Goal: Navigation & Orientation: Find specific page/section

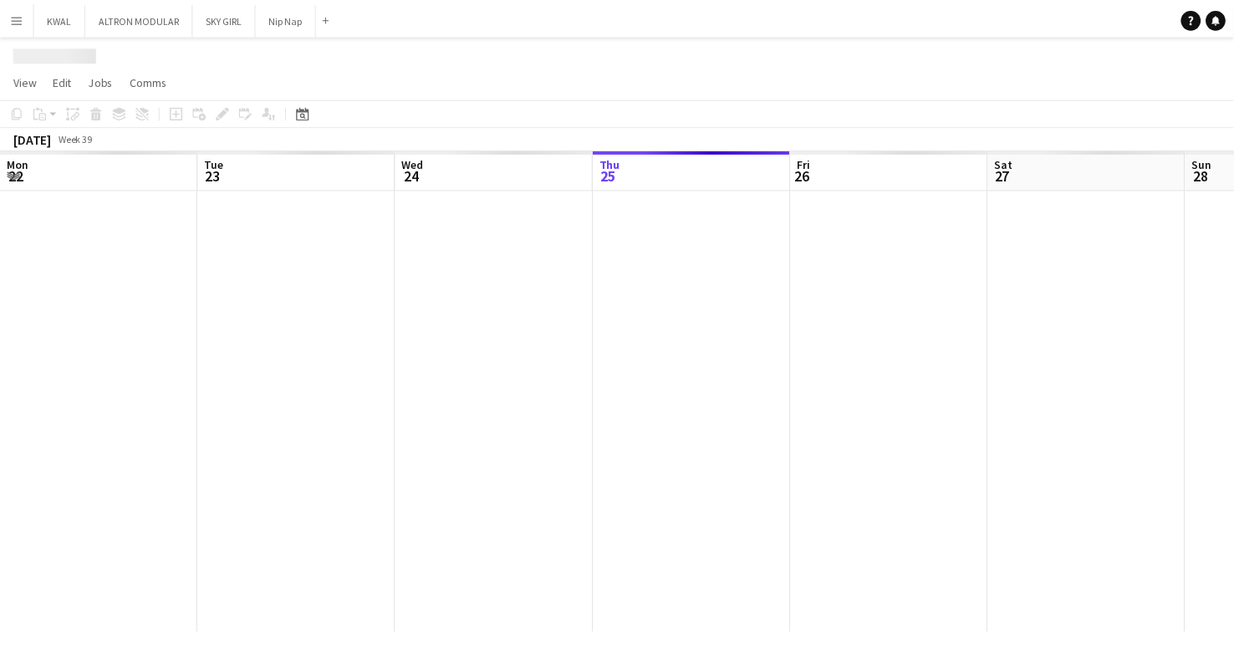
scroll to position [0, 400]
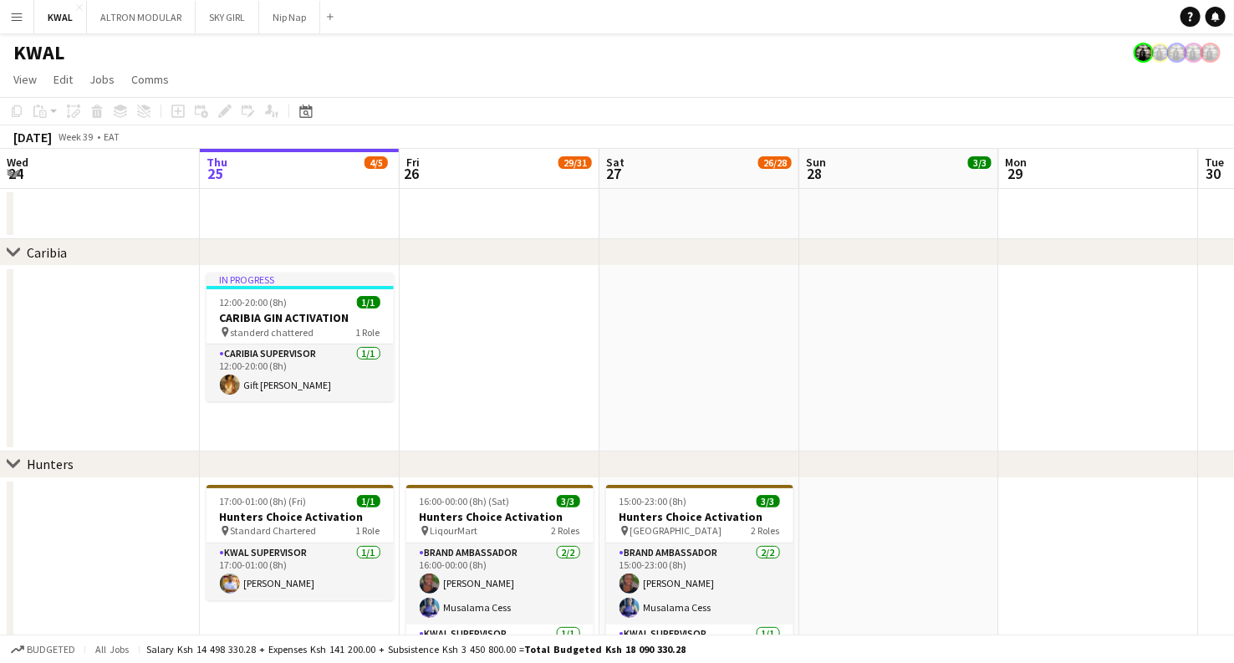
click at [18, 17] on app-icon "Menu" at bounding box center [16, 16] width 13 height 13
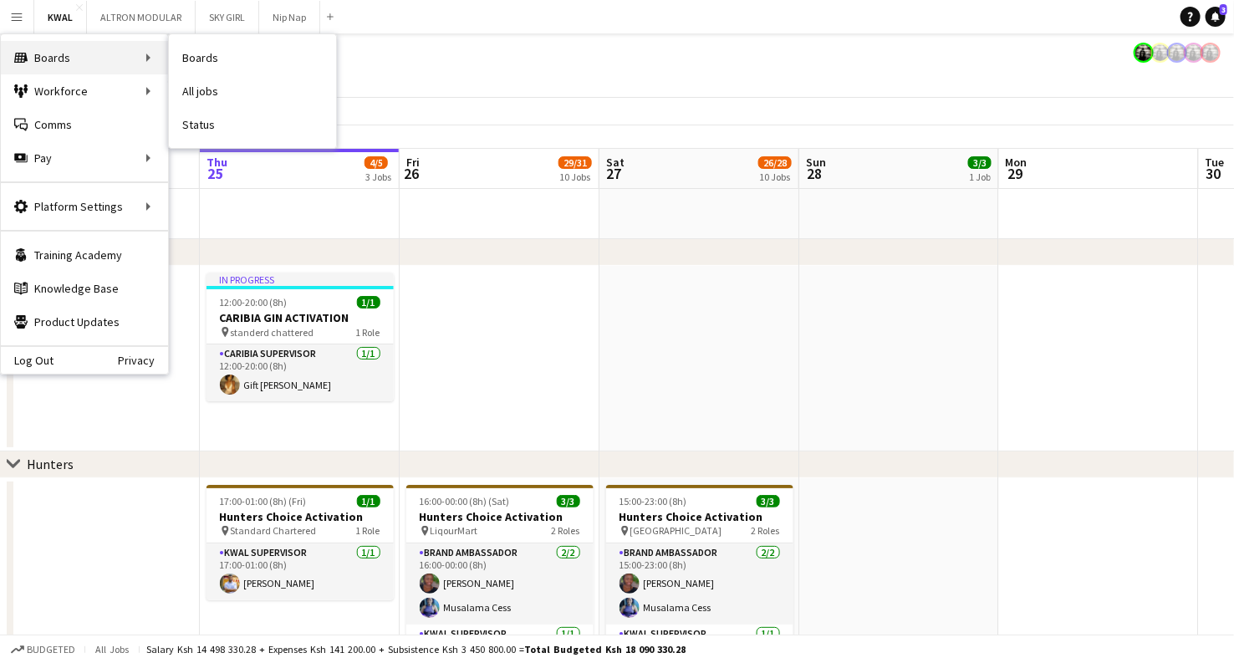
click at [85, 55] on div "Boards Boards" at bounding box center [84, 57] width 167 height 33
click at [196, 64] on link "Boards" at bounding box center [252, 57] width 167 height 33
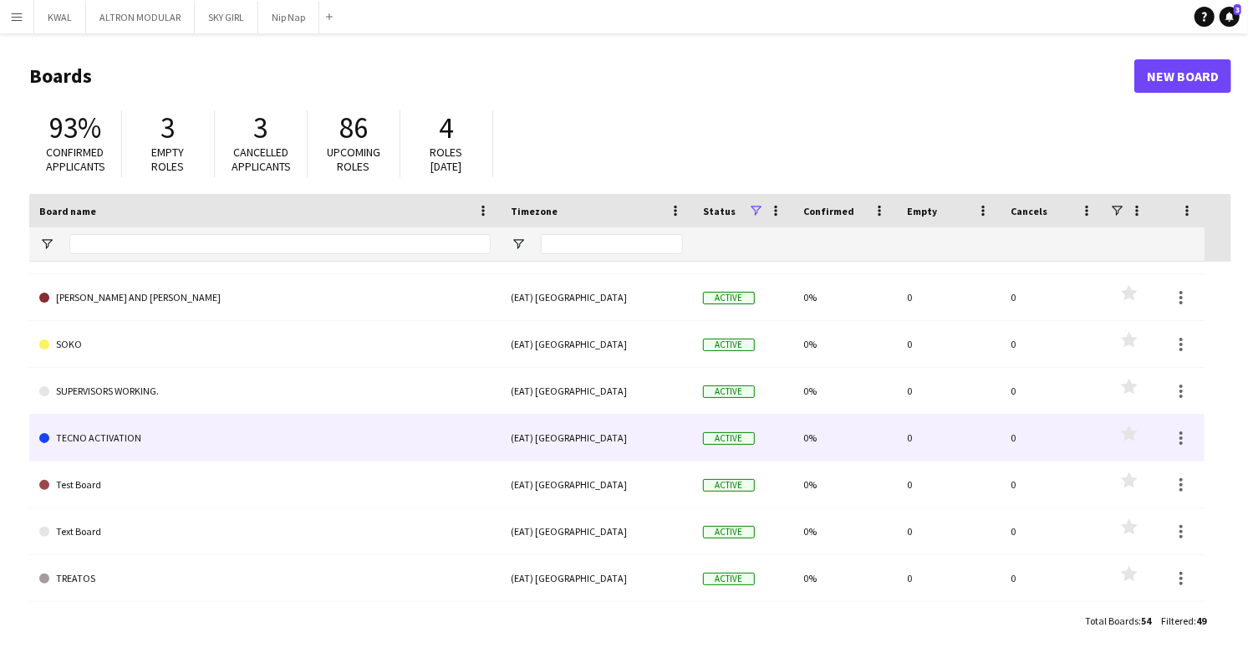
scroll to position [1791, 0]
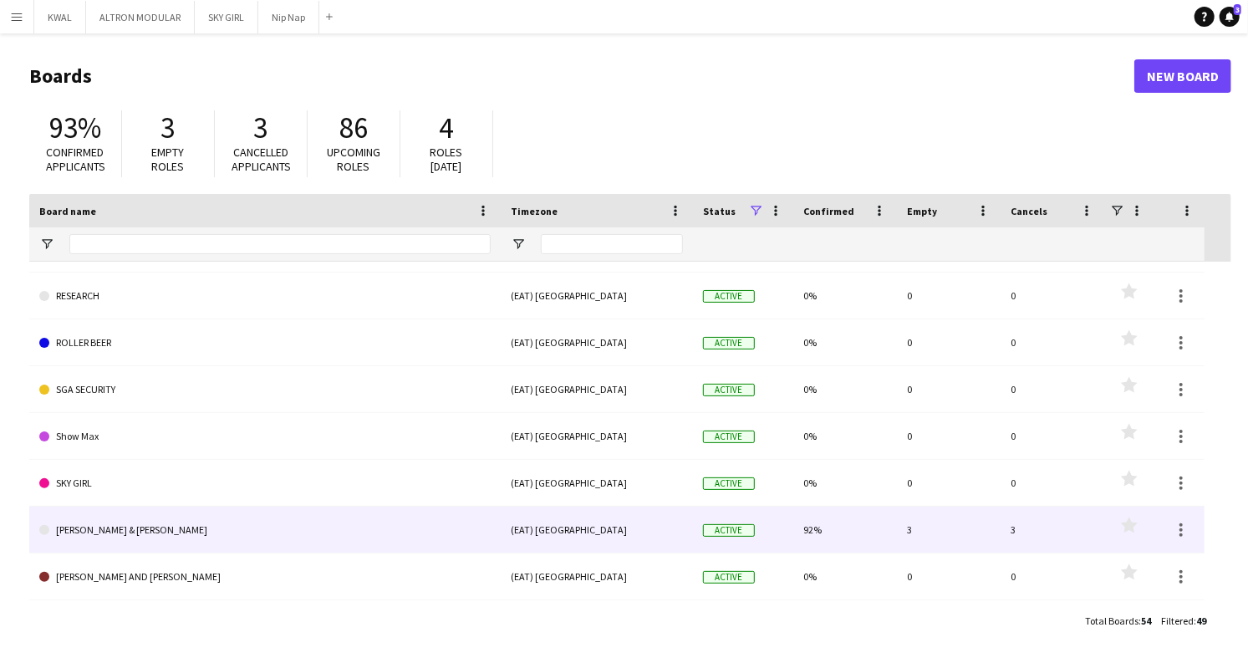
click at [191, 526] on link "[PERSON_NAME] & [PERSON_NAME]" at bounding box center [264, 530] width 451 height 47
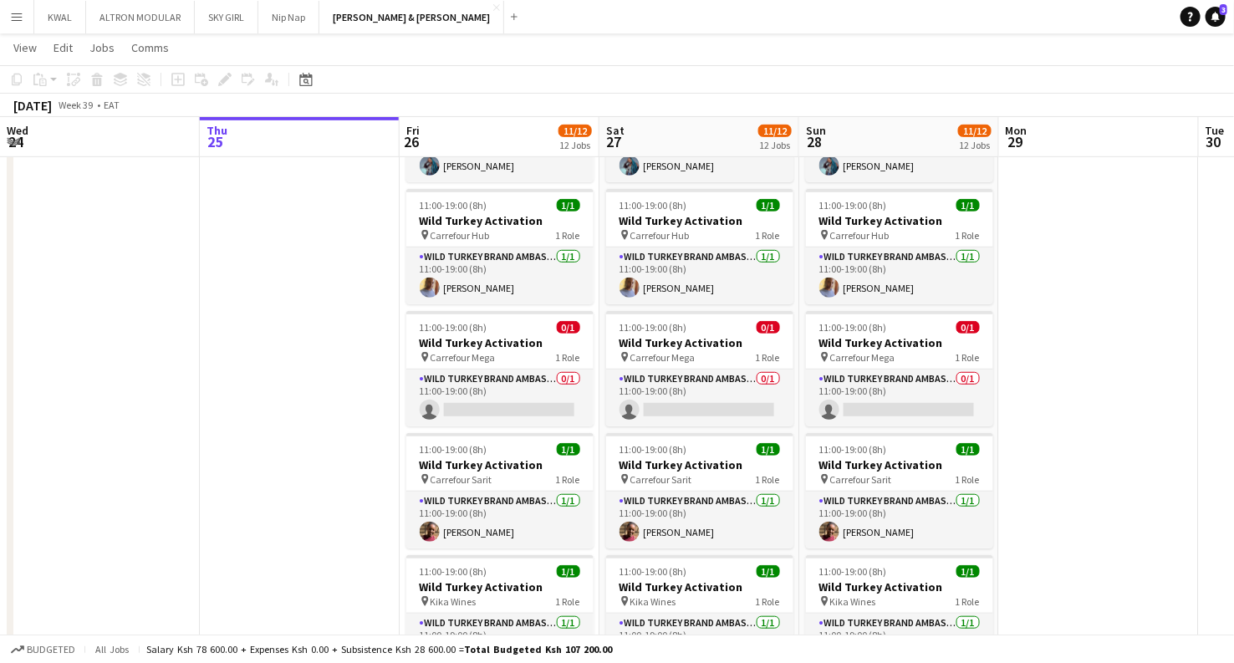
click at [259, 422] on app-date-cell at bounding box center [300, 663] width 200 height 1694
